Goal: Transaction & Acquisition: Book appointment/travel/reservation

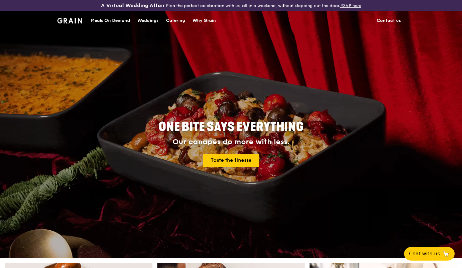
click at [174, 20] on div "Catering" at bounding box center [175, 20] width 19 height 18
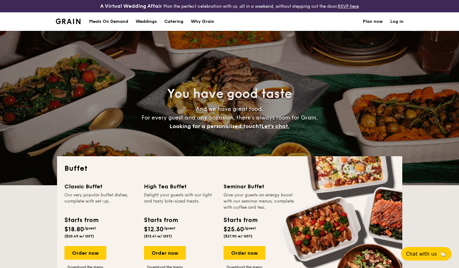
select select
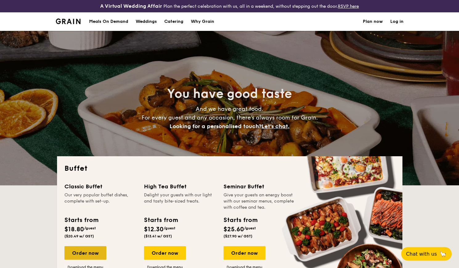
click at [100, 252] on div "Order now" at bounding box center [85, 253] width 42 height 14
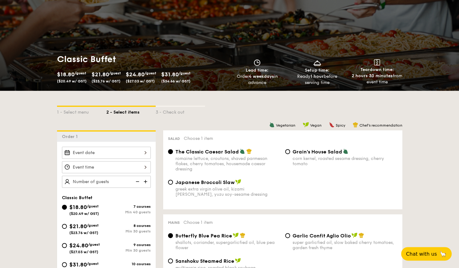
scroll to position [62, 0]
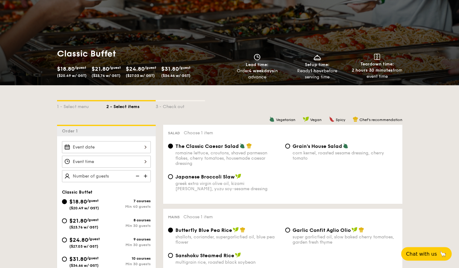
click at [139, 146] on div at bounding box center [106, 147] width 89 height 12
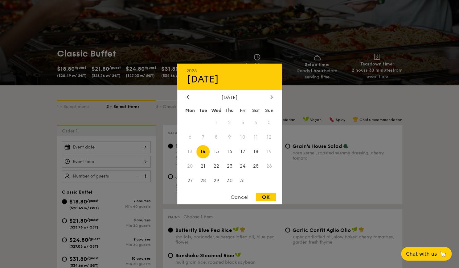
click at [191, 151] on span "13" at bounding box center [189, 151] width 13 height 13
click at [190, 152] on span "13" at bounding box center [189, 151] width 13 height 13
click at [190, 150] on span "13" at bounding box center [189, 151] width 13 height 13
click at [414, 173] on div at bounding box center [229, 134] width 459 height 268
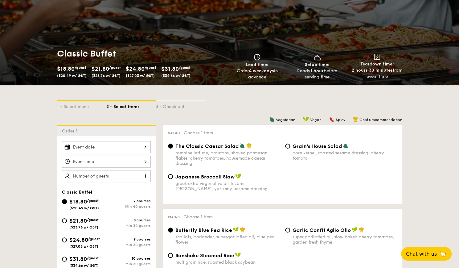
click at [123, 147] on div at bounding box center [106, 147] width 89 height 12
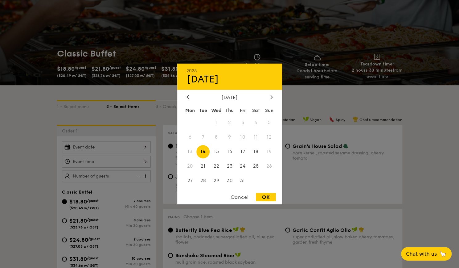
click at [190, 152] on span "13" at bounding box center [189, 151] width 13 height 13
click at [185, 93] on div "2025 Oct 14 October 2025 Mon Tue Wed Thu Fri Sat Sun 1 2 3 4 5 6 7 8 9 10 11 12…" at bounding box center [229, 133] width 105 height 141
click at [188, 95] on icon at bounding box center [188, 97] width 2 height 4
click at [272, 100] on div "September 2025 Mon Tue Wed Thu Fri Sat Sun 1 2 3 4 5 6 7 8 9 10 11 12 13 14 15 …" at bounding box center [229, 141] width 105 height 94
click at [271, 96] on icon at bounding box center [271, 97] width 2 height 4
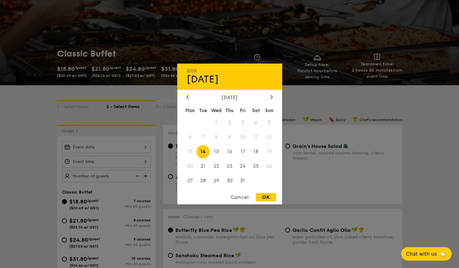
click at [419, 135] on div at bounding box center [229, 134] width 459 height 268
